Goal: Navigation & Orientation: Find specific page/section

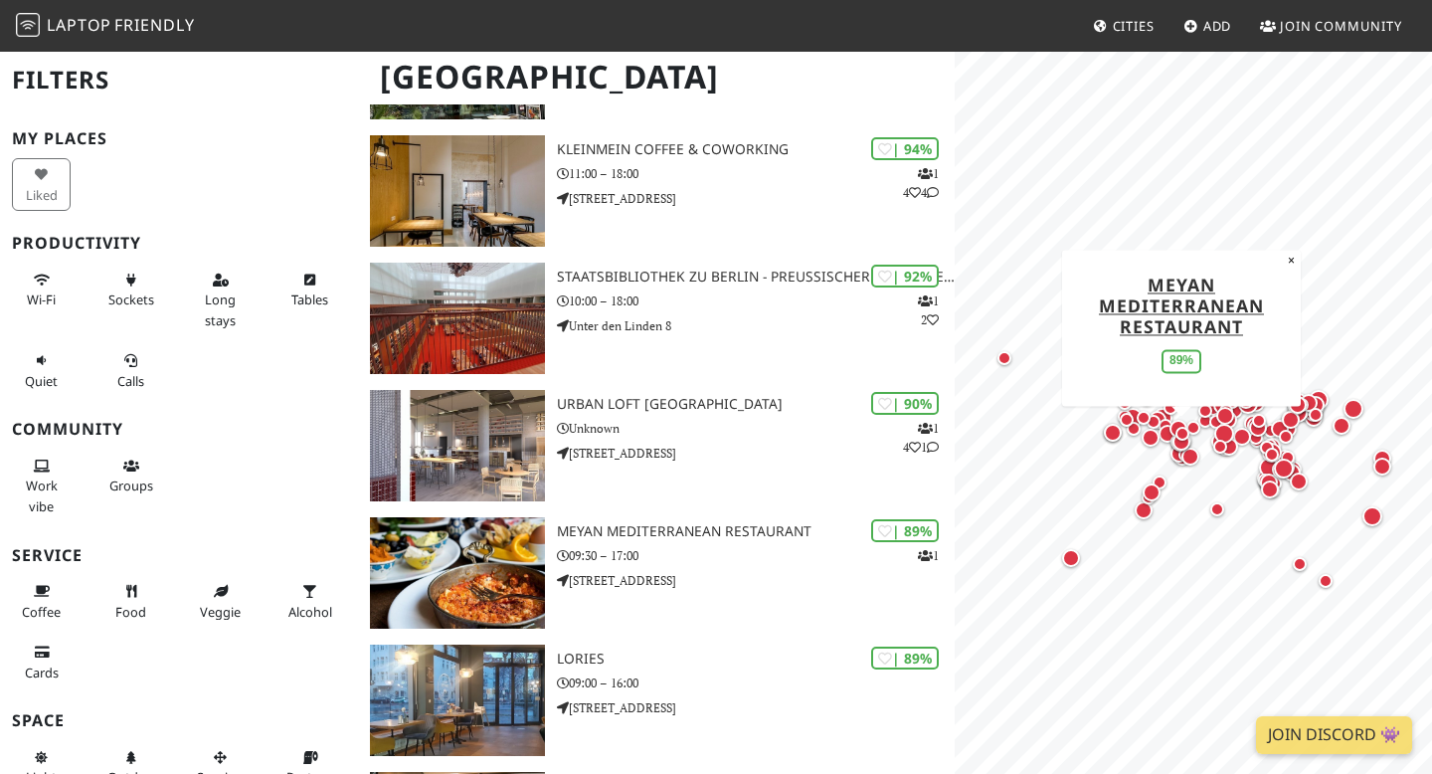
scroll to position [322, 0]
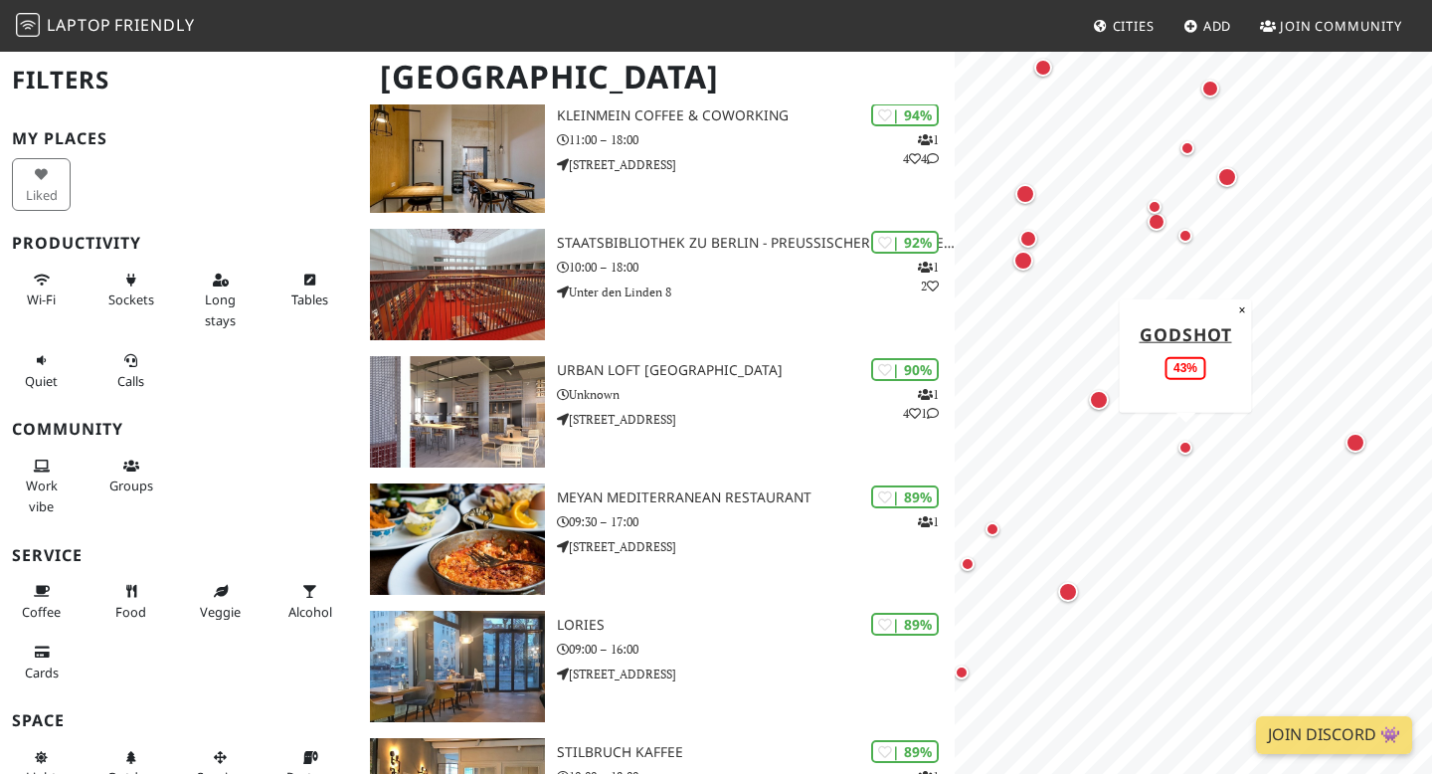
click at [1189, 443] on div "Map marker" at bounding box center [1185, 448] width 14 height 14
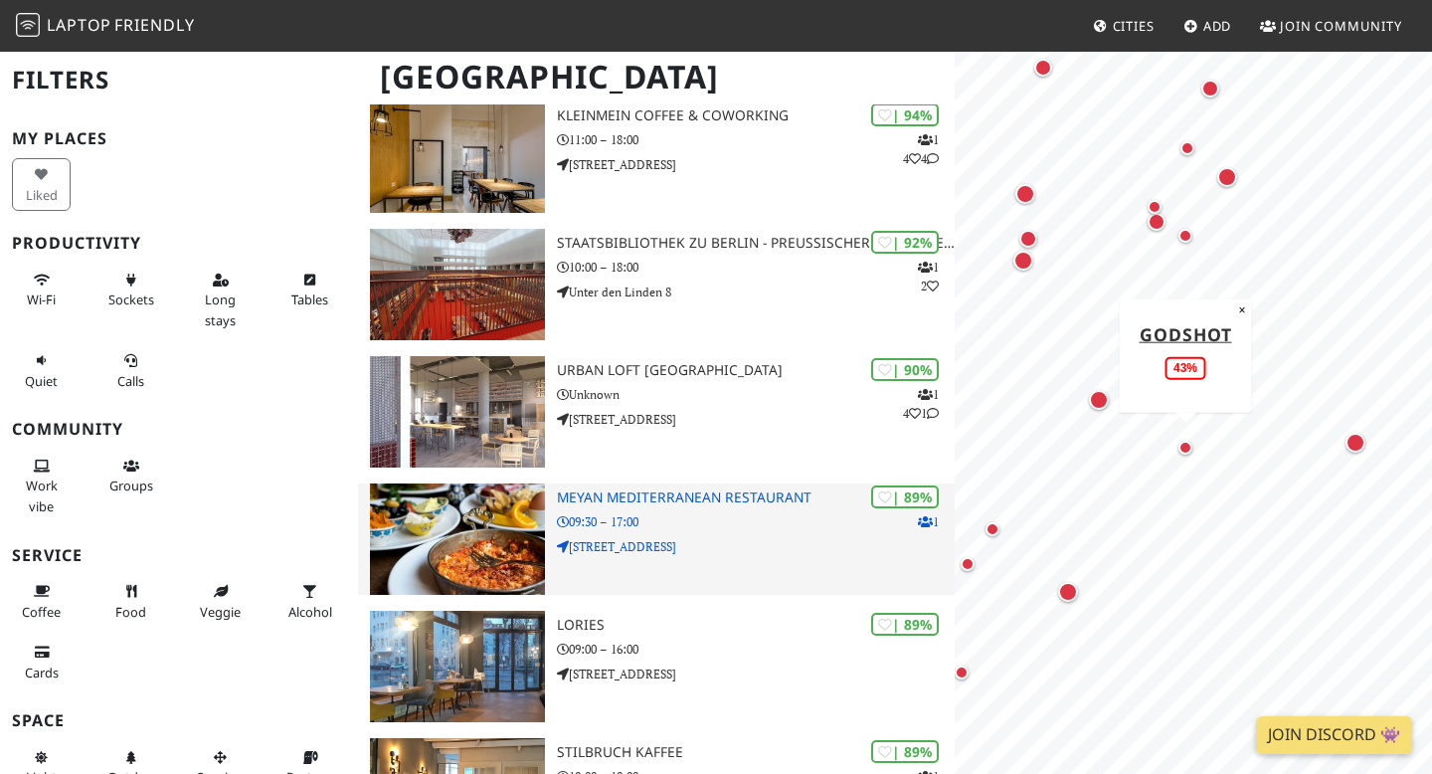
scroll to position [0, 0]
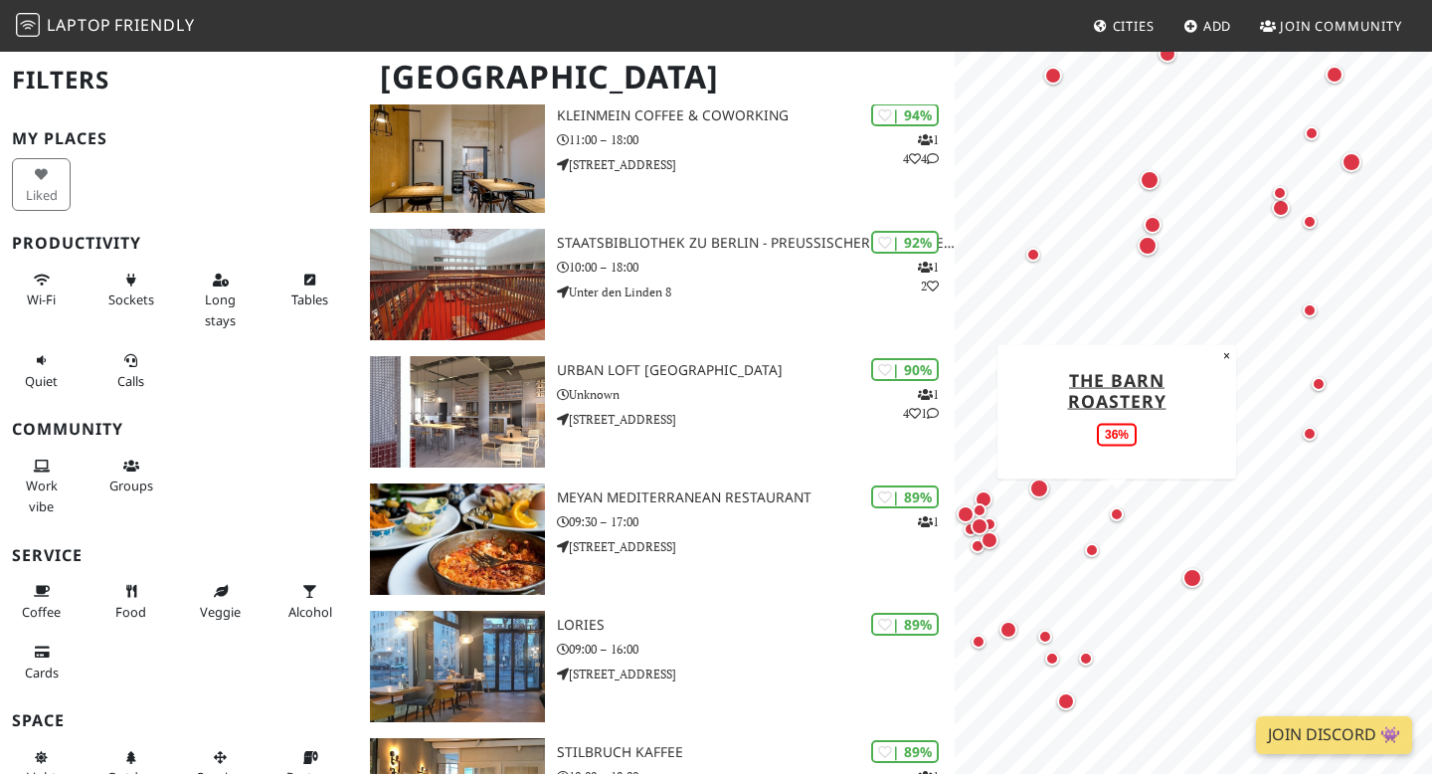
click at [1121, 513] on div "Map marker" at bounding box center [1117, 514] width 14 height 14
click at [1043, 483] on div "Map marker" at bounding box center [1039, 488] width 20 height 20
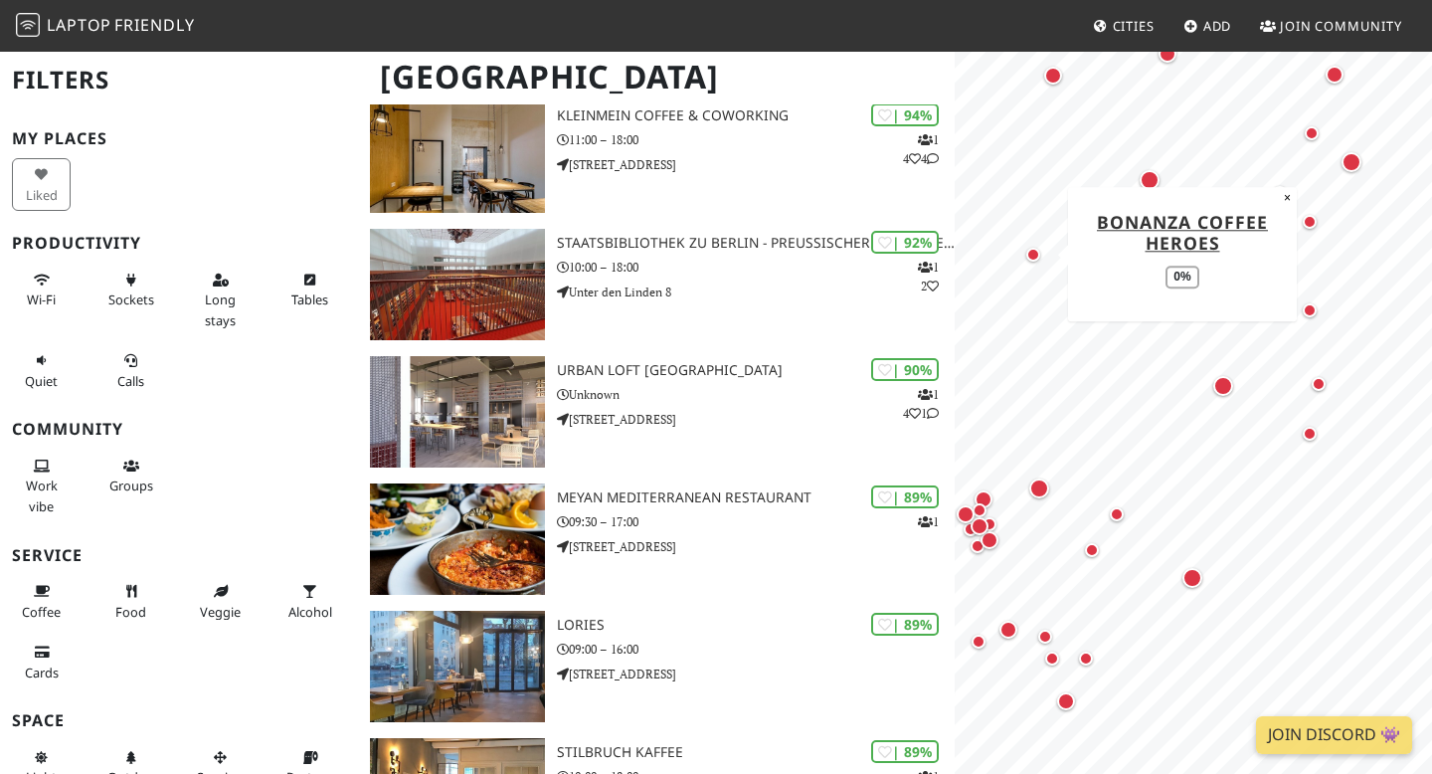
click at [1032, 261] on div "Map marker" at bounding box center [1033, 255] width 14 height 14
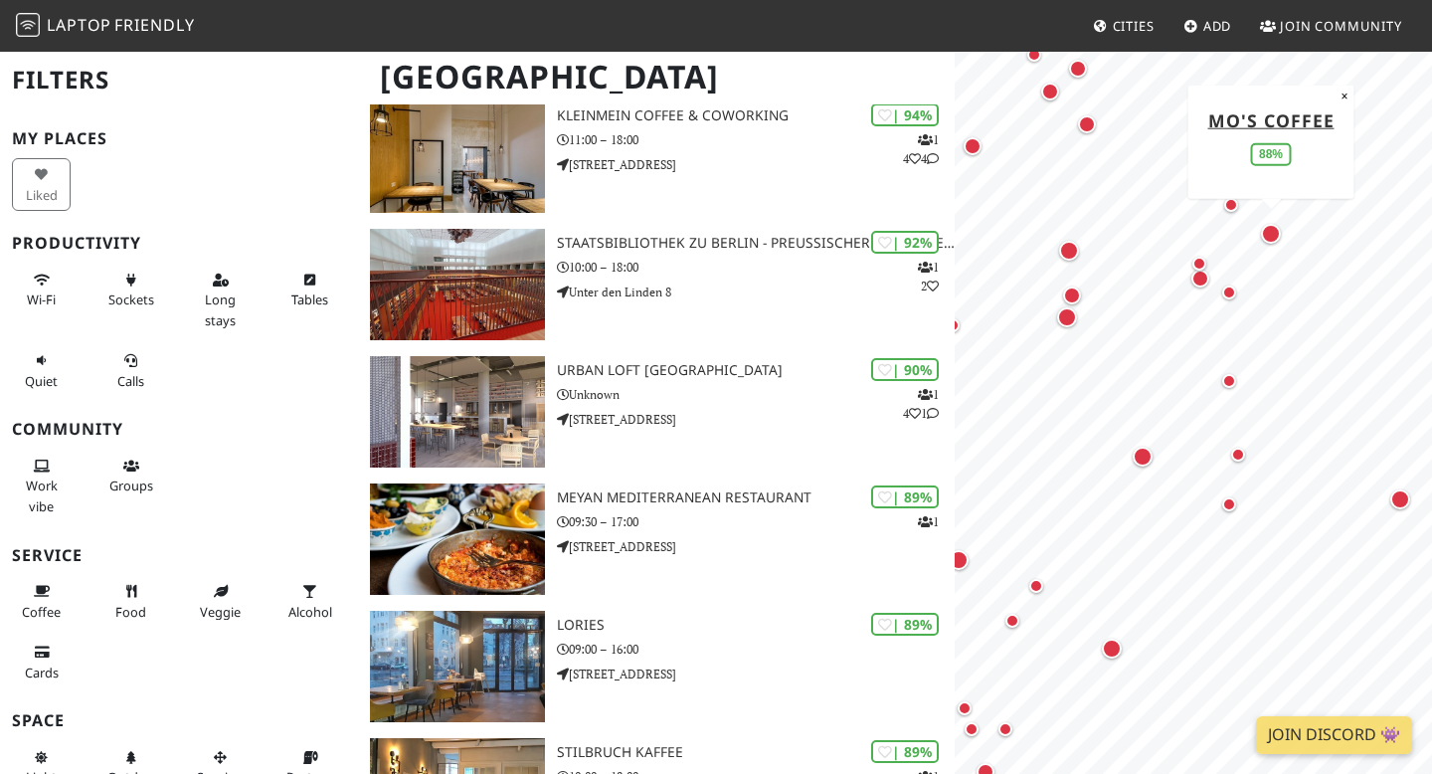
click at [1265, 227] on div "Map marker" at bounding box center [1271, 234] width 20 height 20
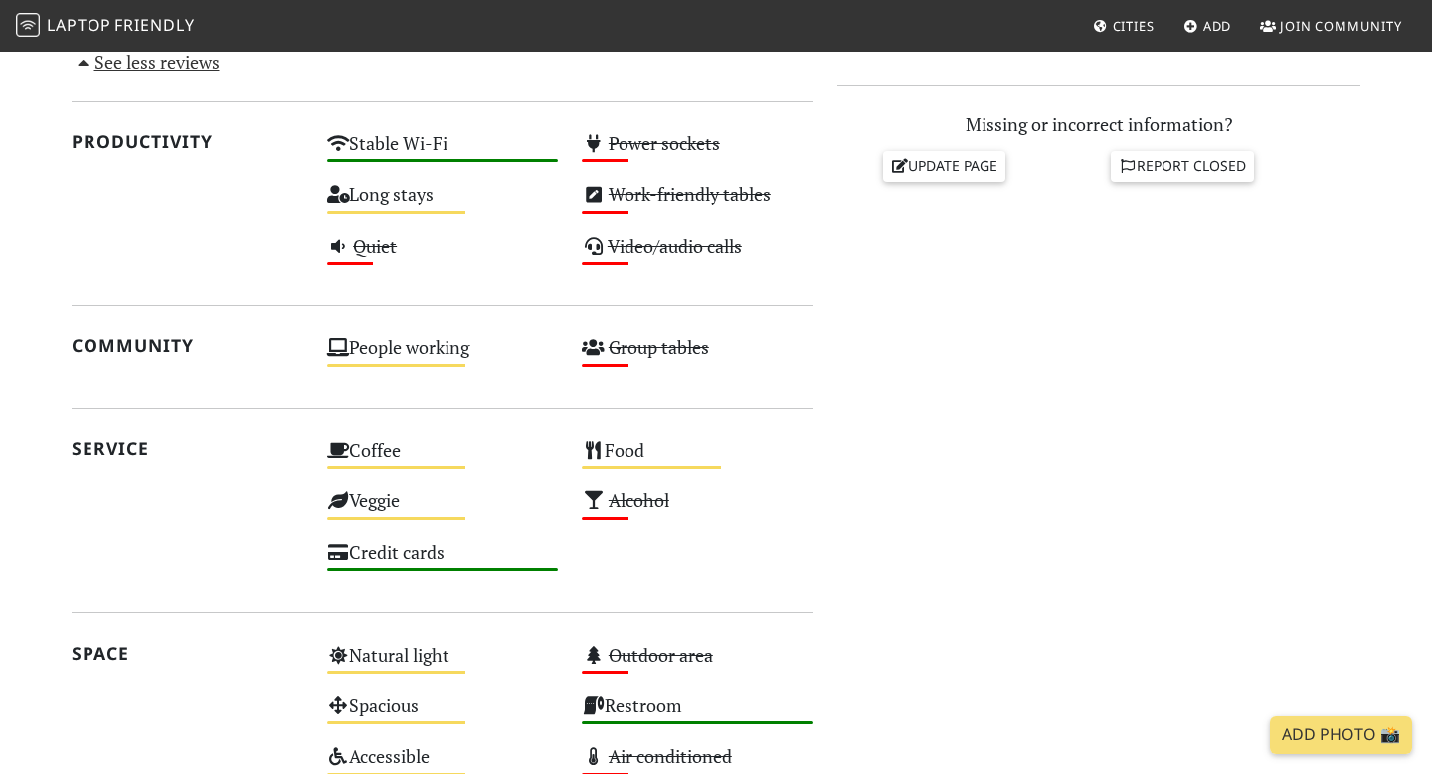
scroll to position [856, 0]
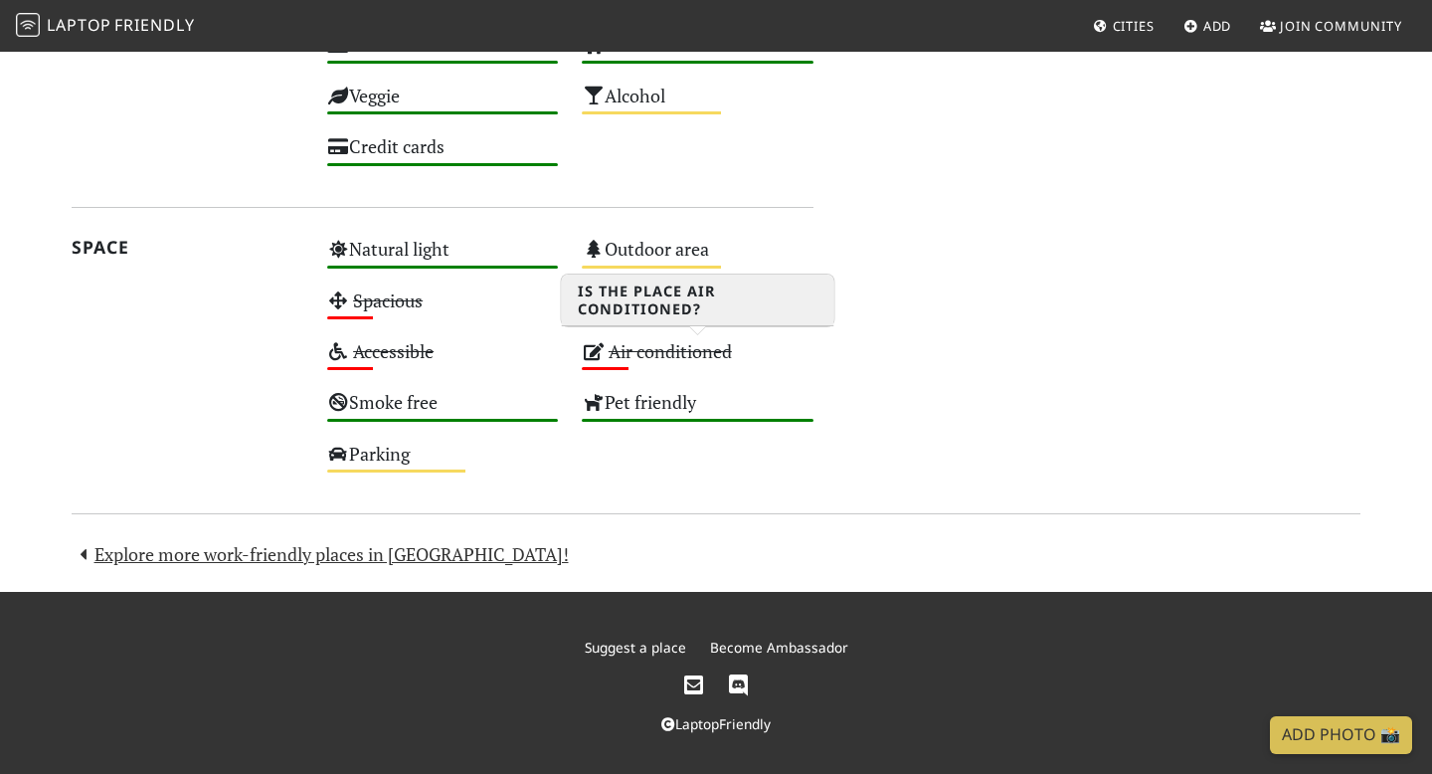
scroll to position [1312, 0]
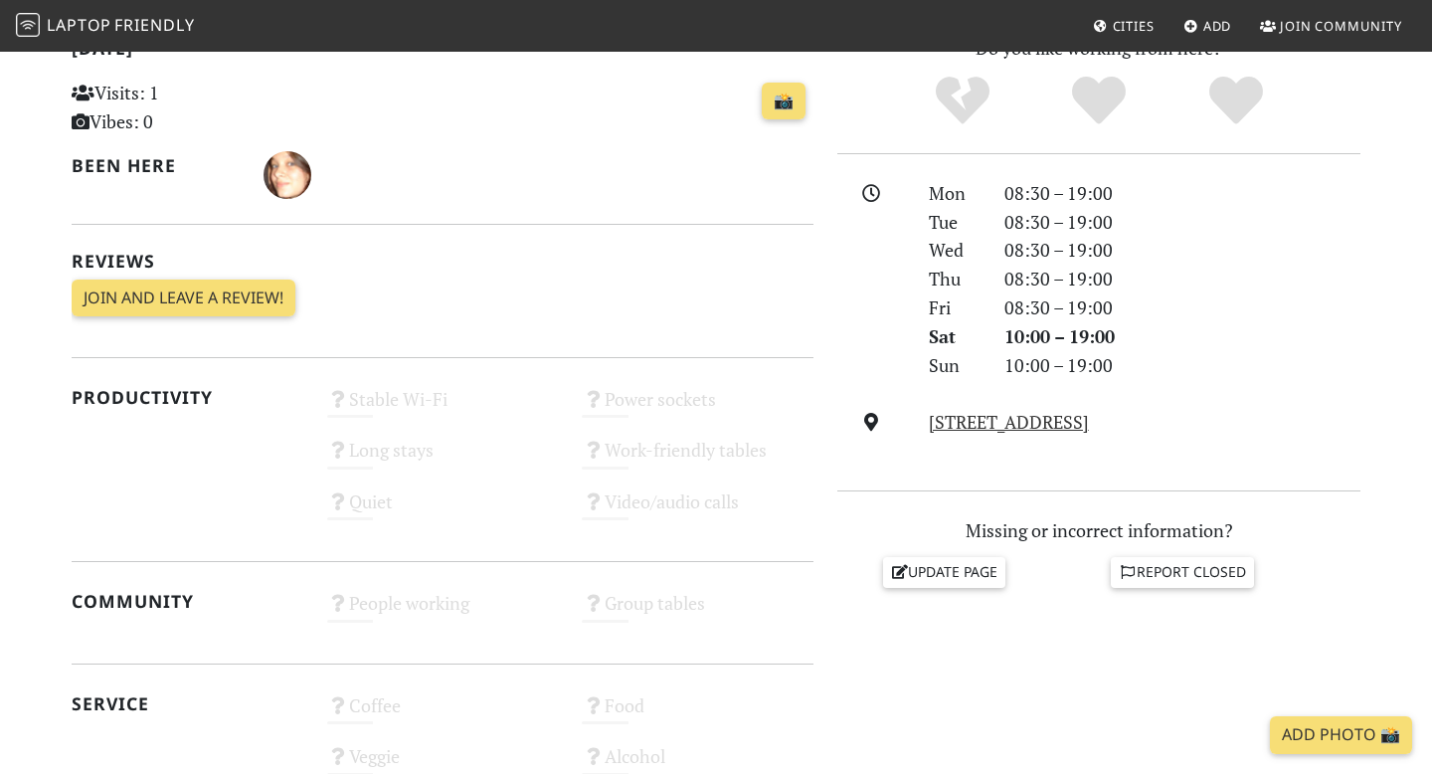
scroll to position [454, 0]
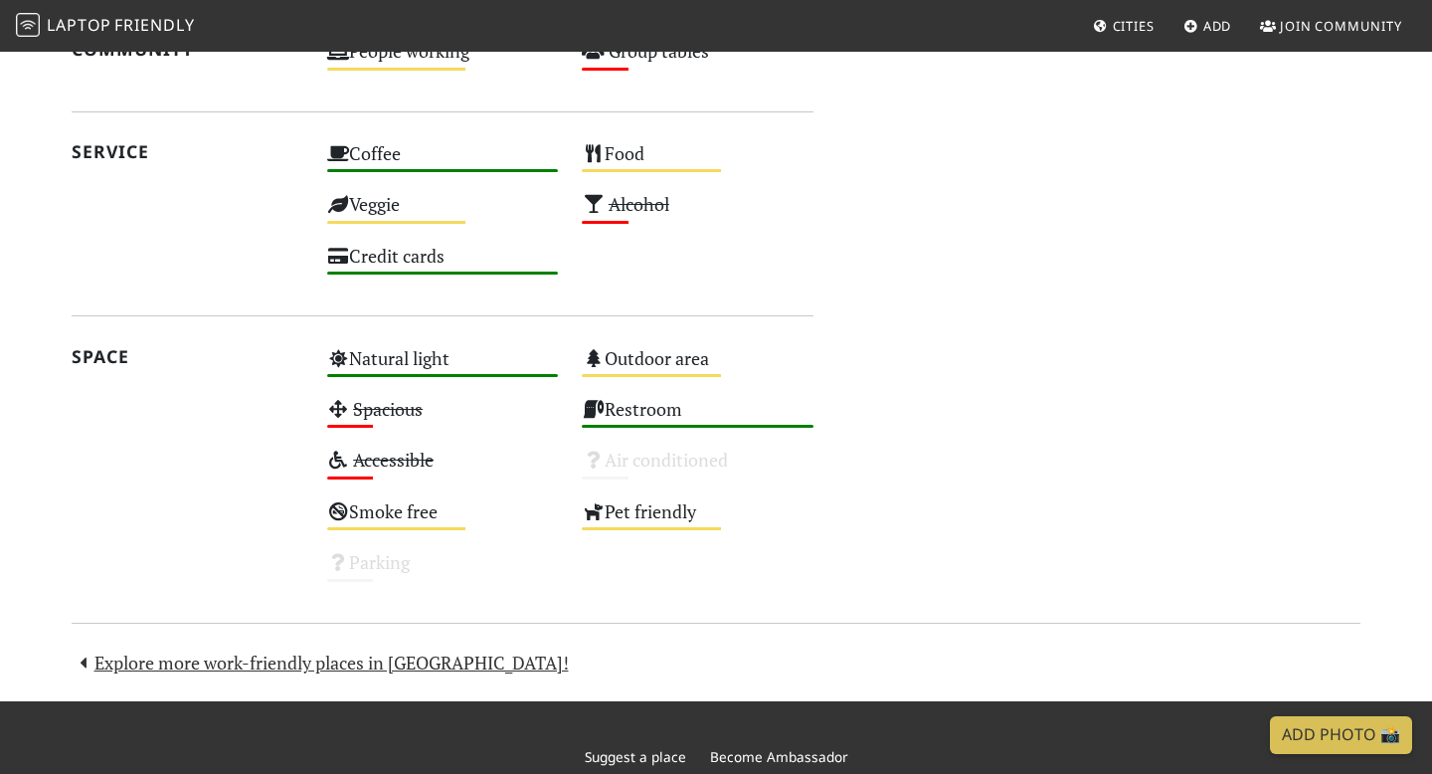
scroll to position [1160, 0]
